Goal: Task Accomplishment & Management: Manage account settings

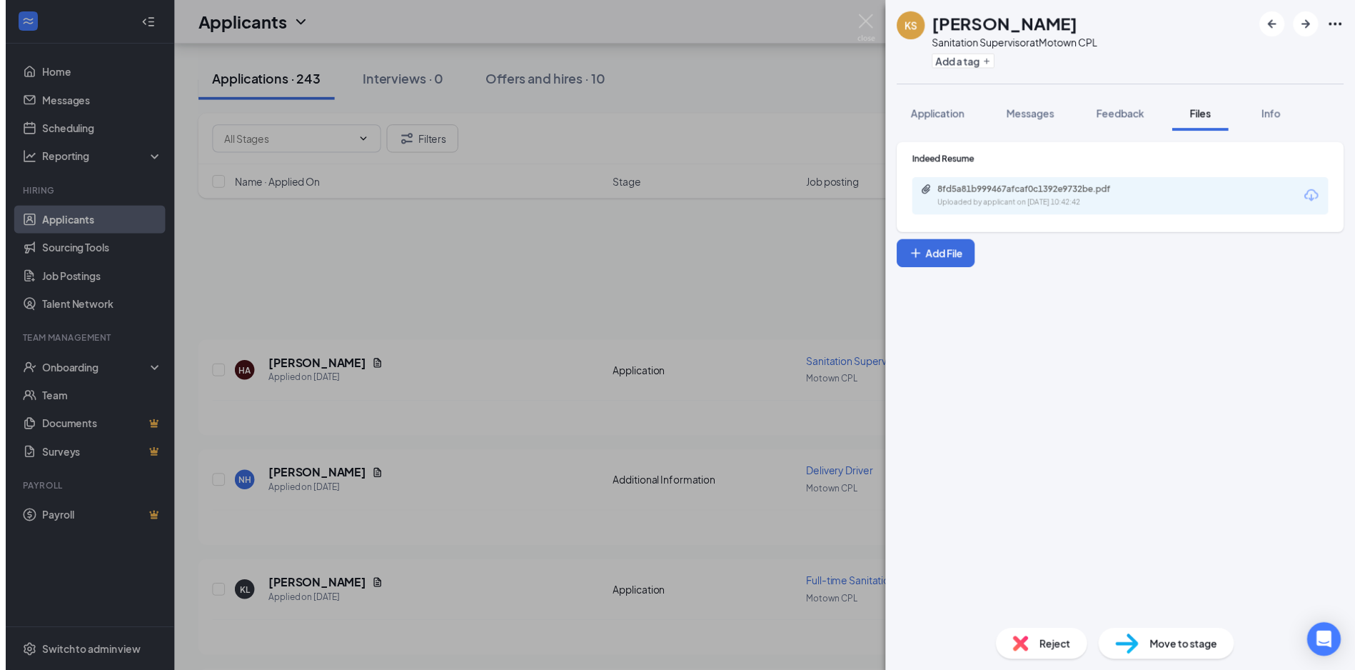
scroll to position [1000, 0]
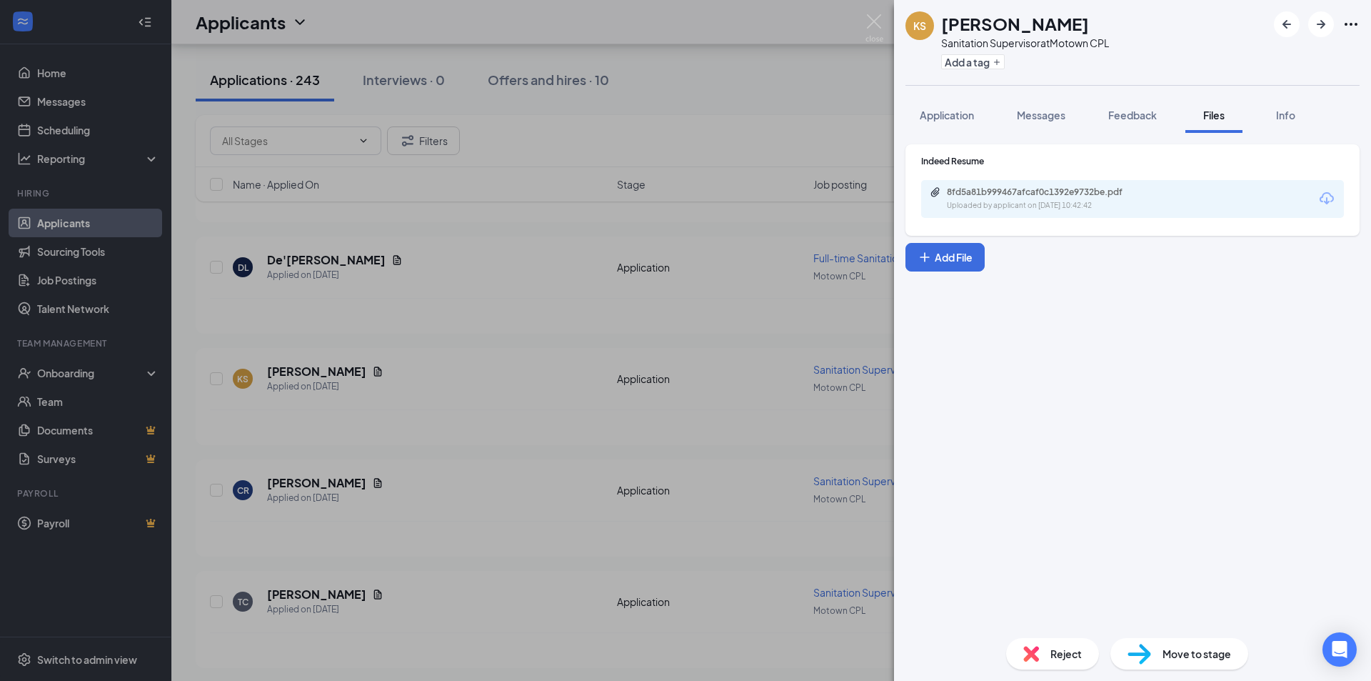
click at [992, 329] on div "Indeed Resume 8fd5a81b999467afcaf0c1392e9732be.pdf Uploaded by applicant on [DA…" at bounding box center [1132, 379] width 477 height 493
click at [461, 260] on div "KS [PERSON_NAME] Sanitation Supervisor at Motown CPL Add a tag Application Mess…" at bounding box center [685, 340] width 1371 height 681
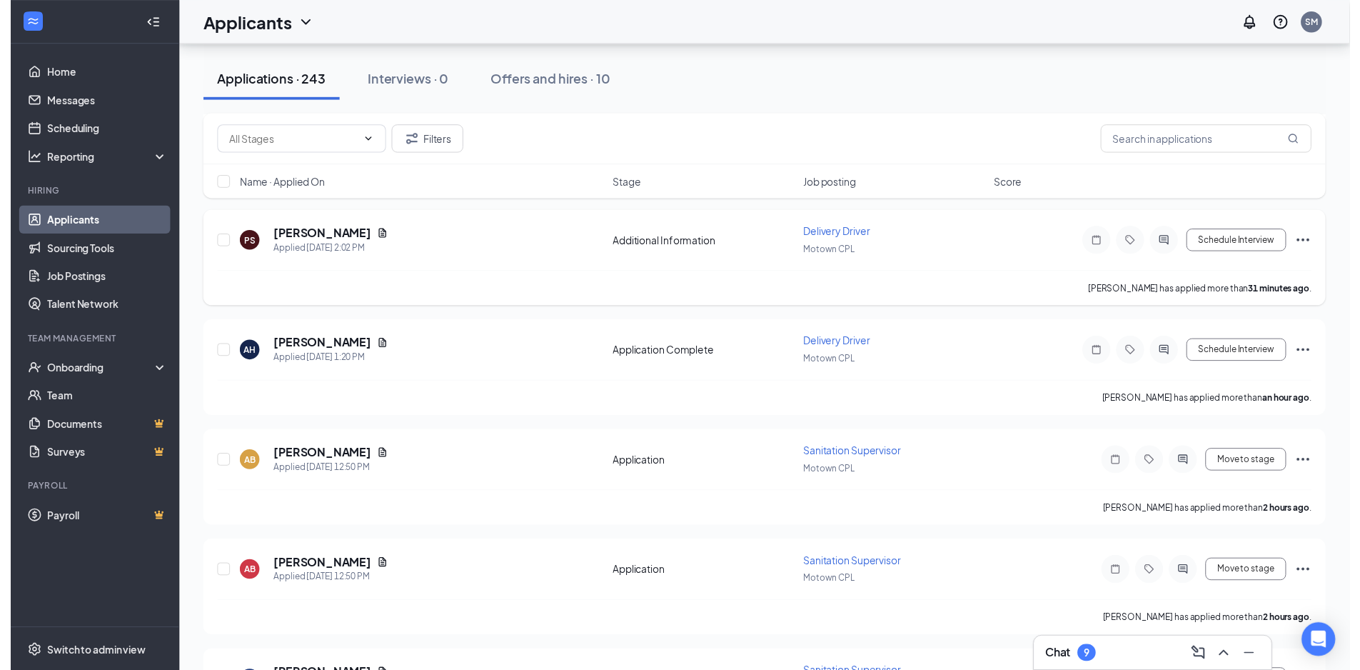
scroll to position [357, 0]
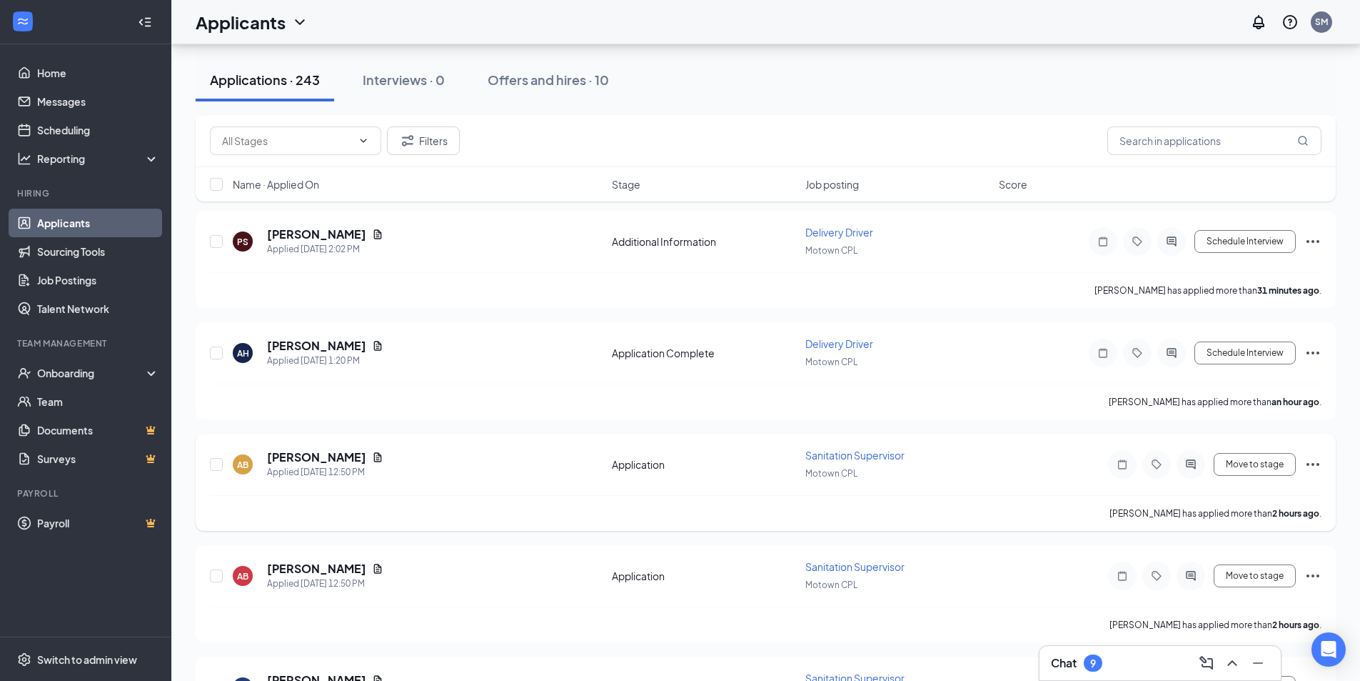
click at [364, 455] on div "[PERSON_NAME]" at bounding box center [325, 457] width 116 height 16
click at [372, 458] on icon "Document" at bounding box center [377, 456] width 11 height 11
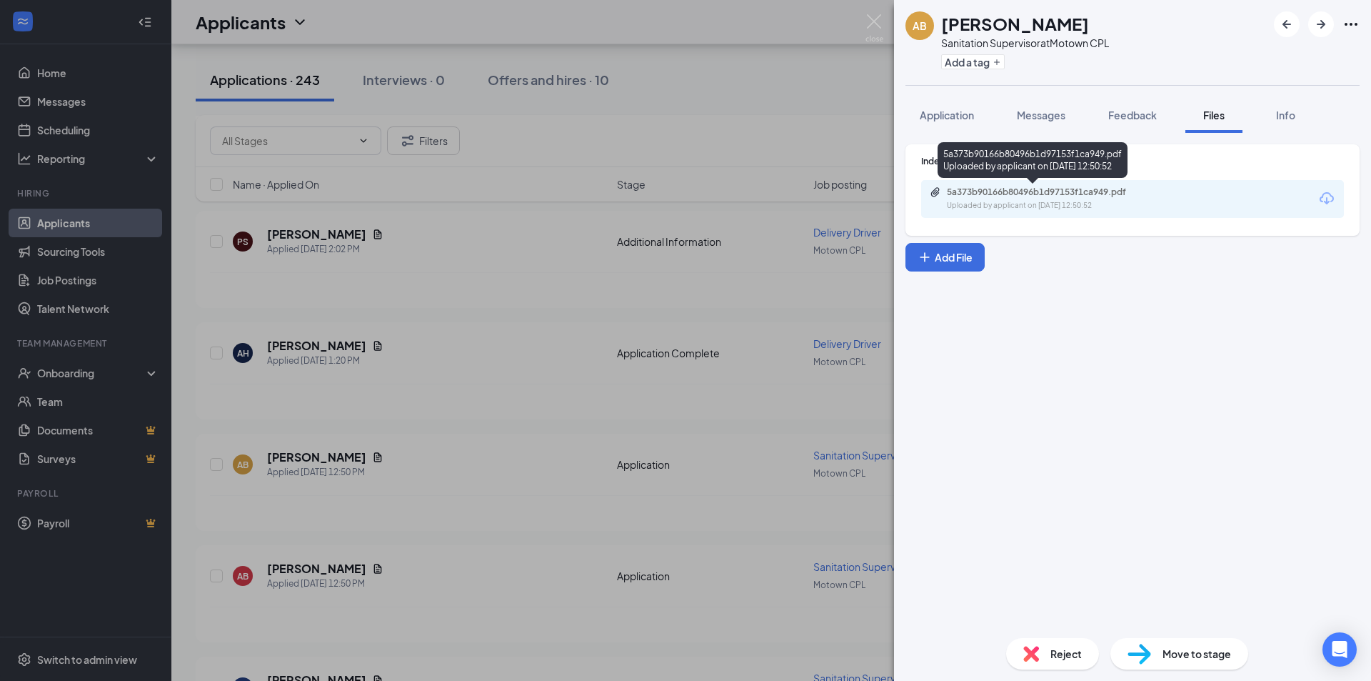
click at [998, 202] on div "Uploaded by applicant on [DATE] 12:50:52" at bounding box center [1054, 205] width 214 height 11
click at [1051, 329] on div "Indeed Resume 5a373b90166b80496b1d97153f1ca949.pdf Uploaded by applicant on [DA…" at bounding box center [1132, 379] width 477 height 493
drag, startPoint x: 990, startPoint y: 392, endPoint x: 966, endPoint y: 405, distance: 27.5
click at [985, 395] on div "Indeed Resume 5a373b90166b80496b1d97153f1ca949.pdf Uploaded by applicant on [DA…" at bounding box center [1132, 379] width 477 height 493
click at [311, 571] on div "AB [PERSON_NAME] Sanitation Supervisor at Motown CPL Add a tag Application Mess…" at bounding box center [685, 340] width 1371 height 681
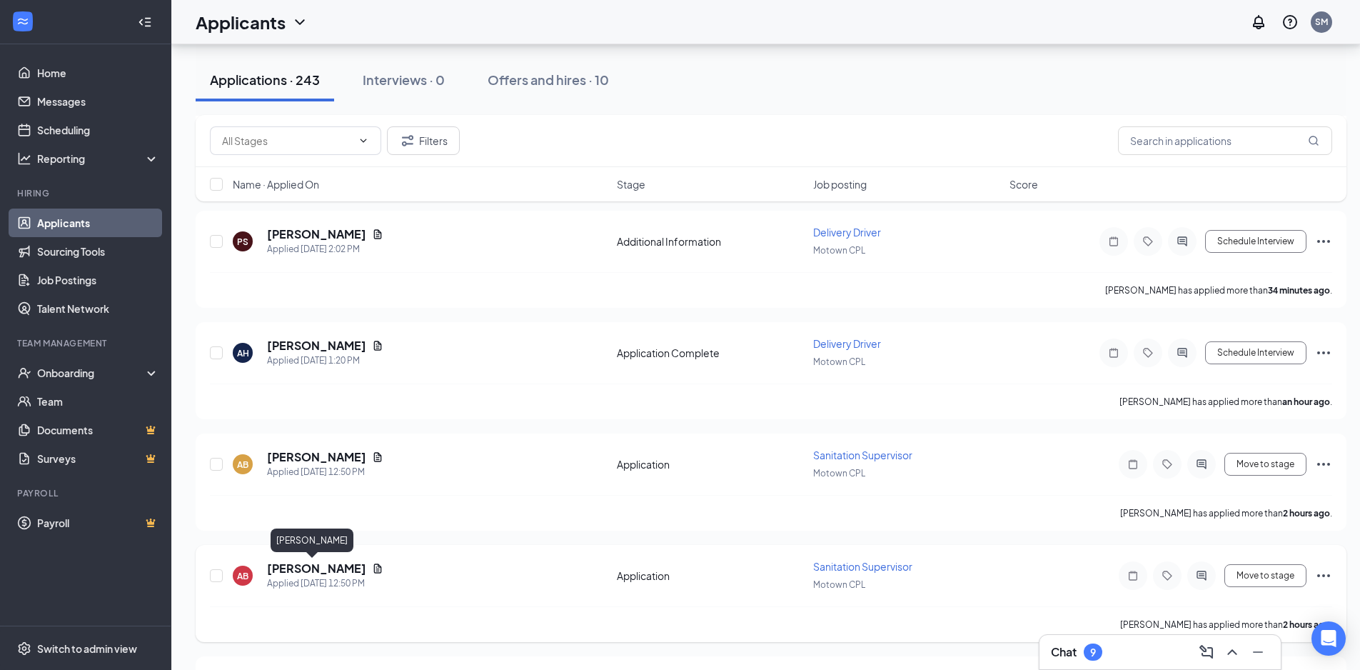
click at [279, 573] on h5 "[PERSON_NAME]" at bounding box center [316, 569] width 99 height 16
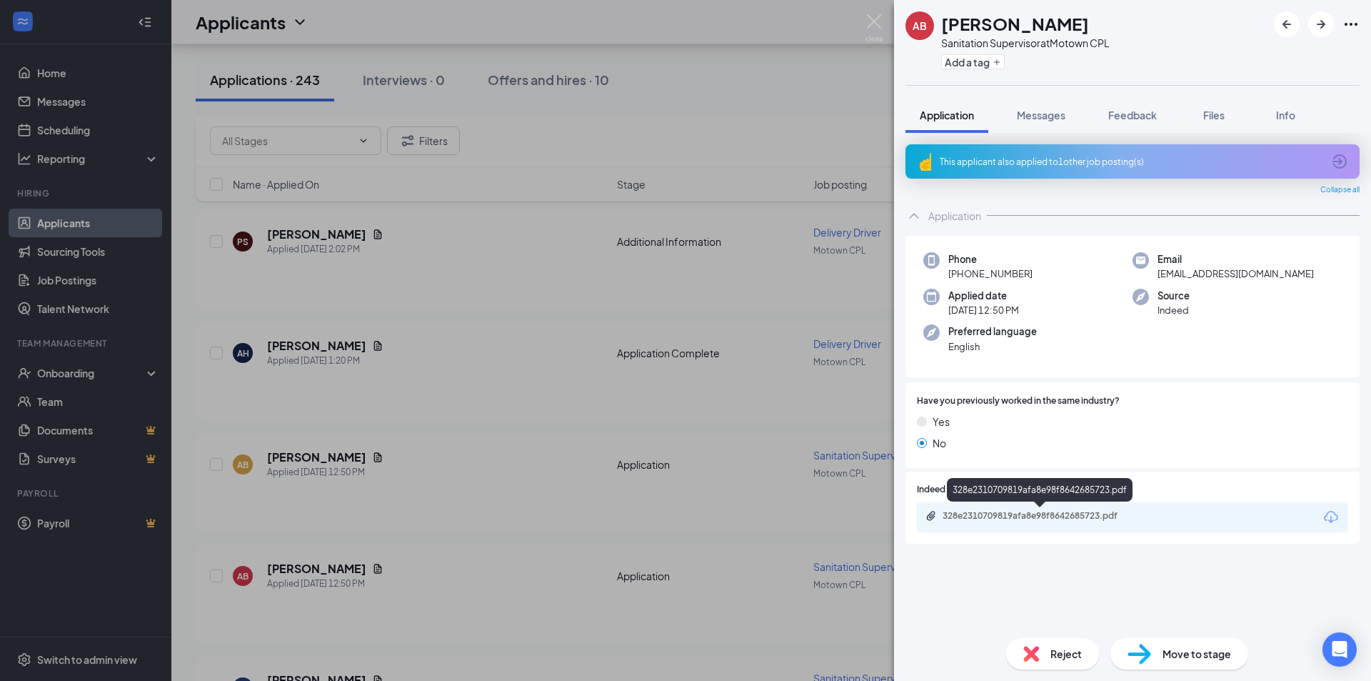
click at [948, 520] on div "328e2310709819afa8e98f8642685723.pdf" at bounding box center [1043, 515] width 200 height 11
click at [505, 147] on div "AB [PERSON_NAME] Sanitation Supervisor at Motown CPL Add a tag Application Mess…" at bounding box center [685, 340] width 1371 height 681
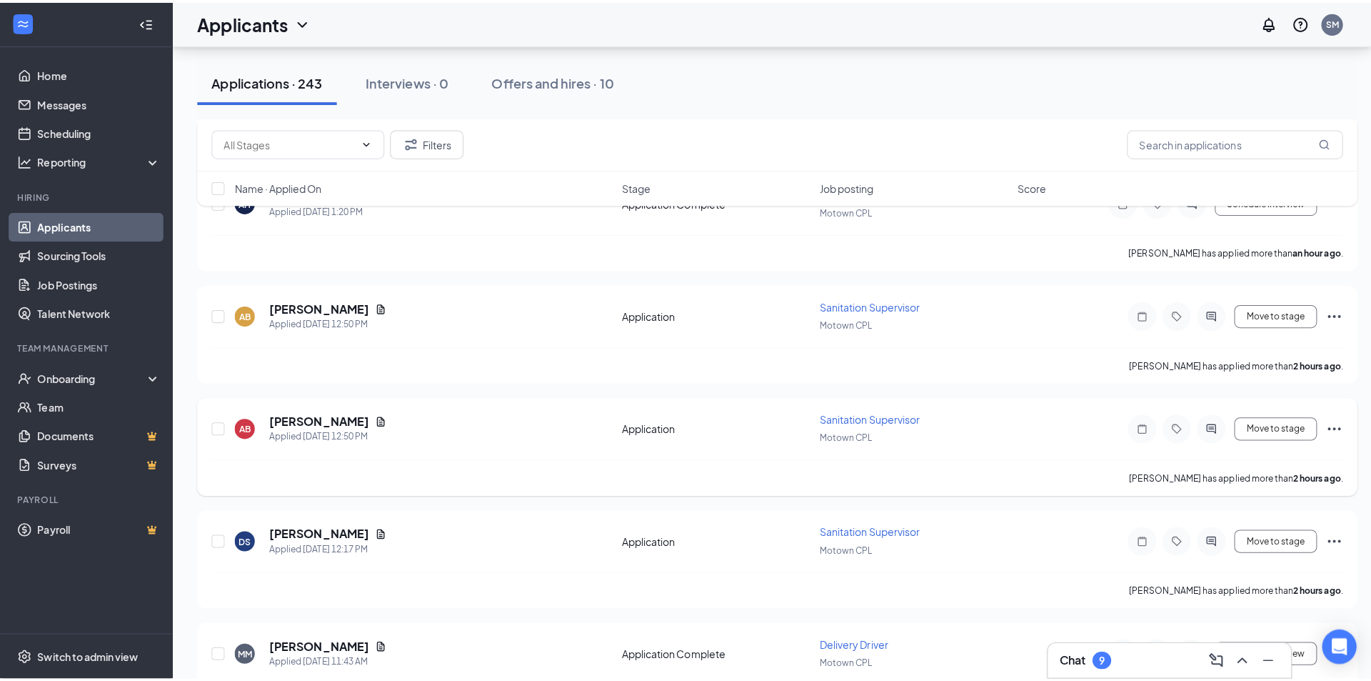
scroll to position [571, 0]
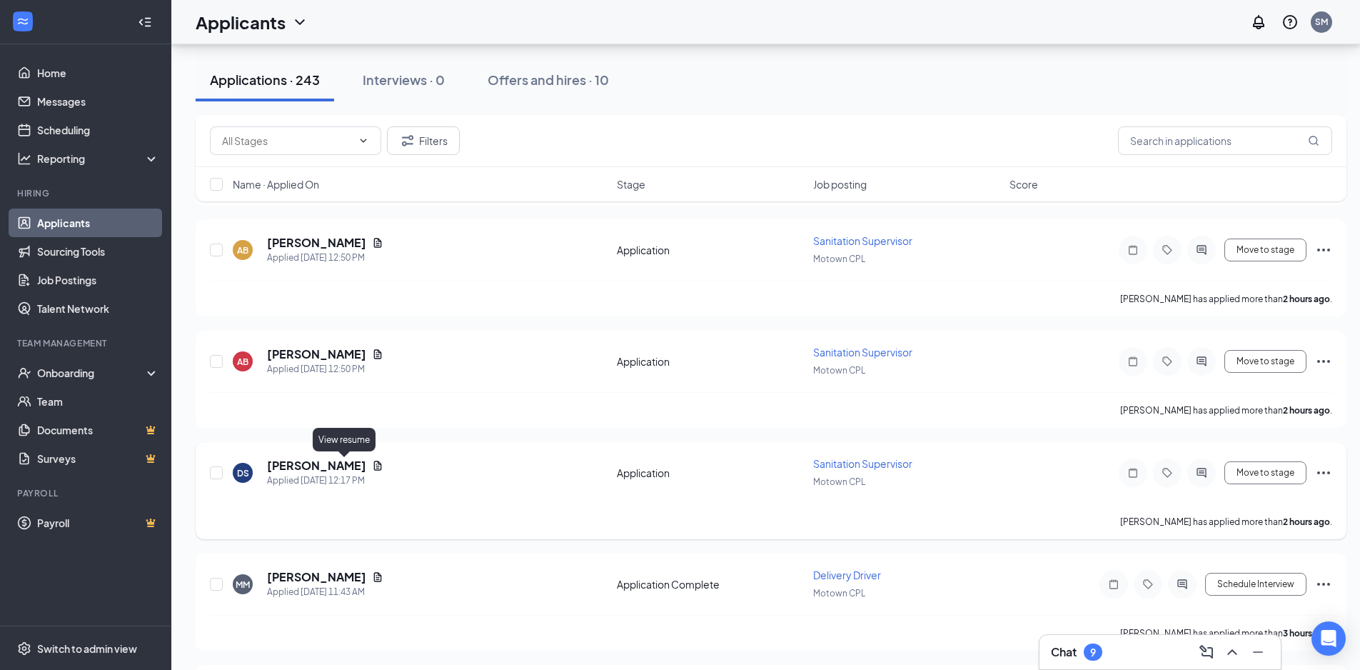
click at [374, 466] on icon "Document" at bounding box center [378, 465] width 8 height 9
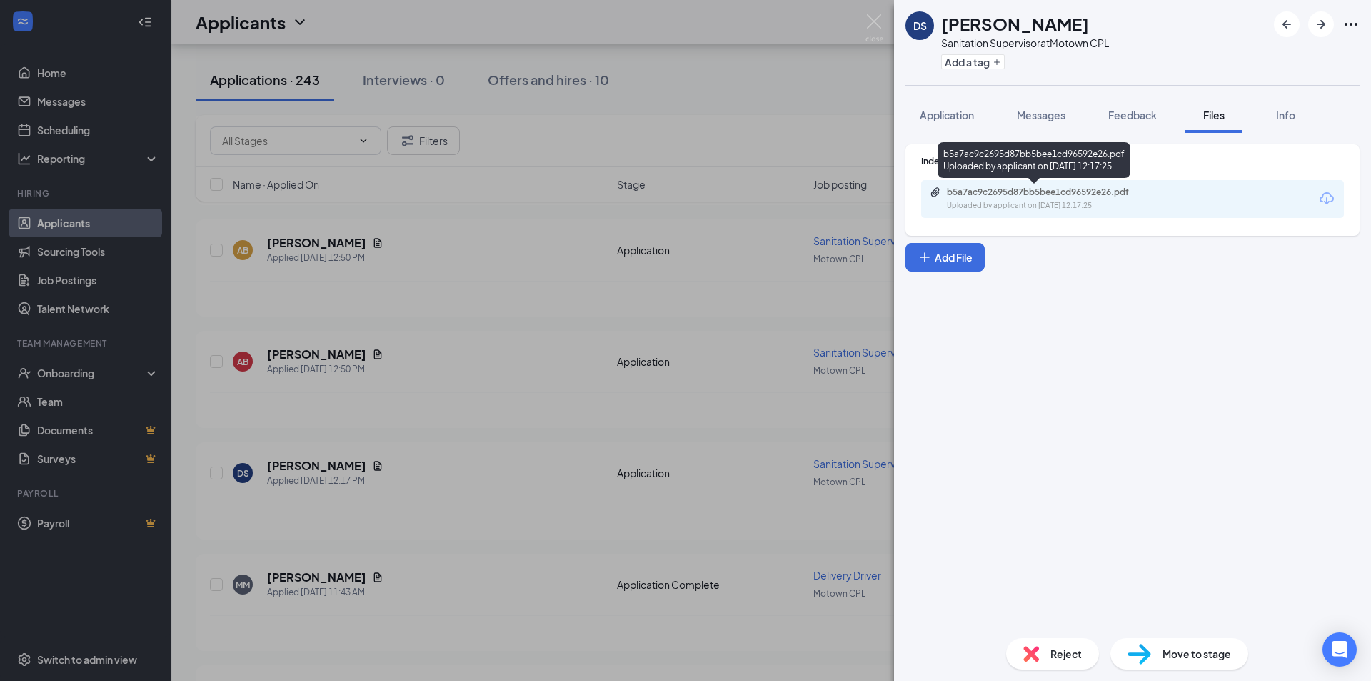
click at [1018, 194] on div "b5a7ac9c2695d87bb5bee1cd96592e26.pdf" at bounding box center [1047, 191] width 200 height 11
